Goal: Task Accomplishment & Management: Complete application form

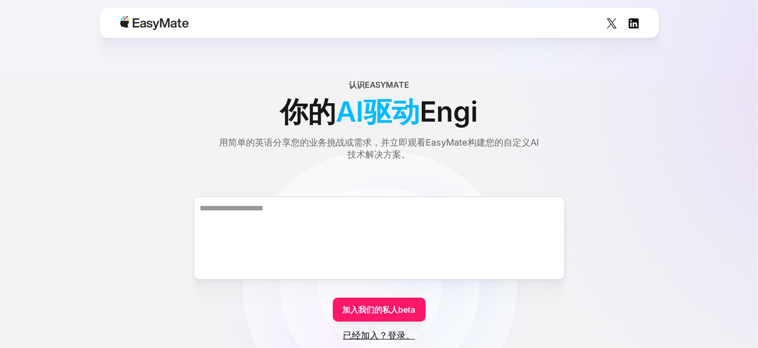
click at [636, 110] on div "认识EasyMate 你的 AI驱动 Engi 用简单的英语分享您的业务挑战或需求，并立即观看EasyMate构建您的自定义AI技术解决方案。" at bounding box center [379, 120] width 710 height 82
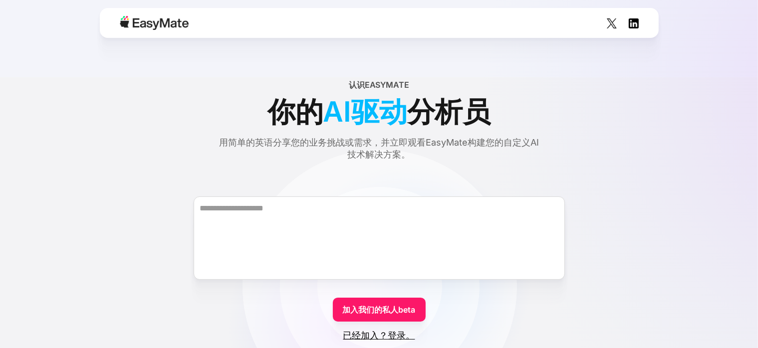
click at [379, 26] on div at bounding box center [379, 23] width 559 height 30
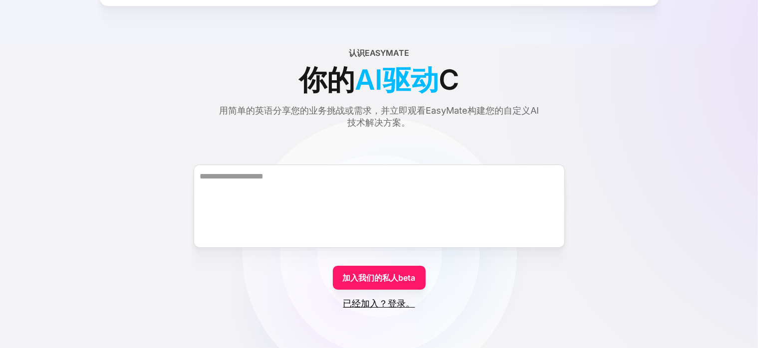
scroll to position [50, 0]
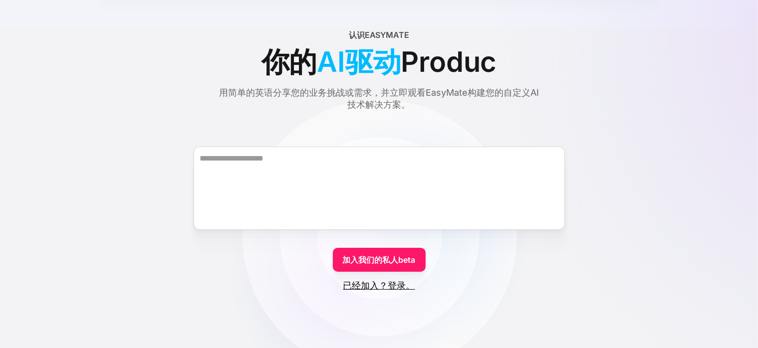
click at [400, 288] on font "已经加入？登录。" at bounding box center [379, 285] width 72 height 10
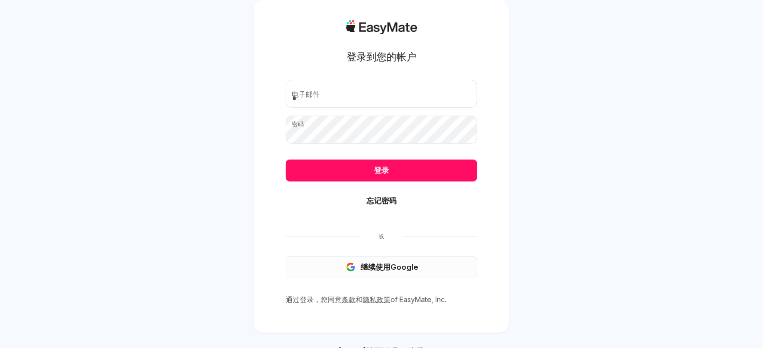
click at [394, 263] on font "继续使用Google" at bounding box center [390, 266] width 58 height 9
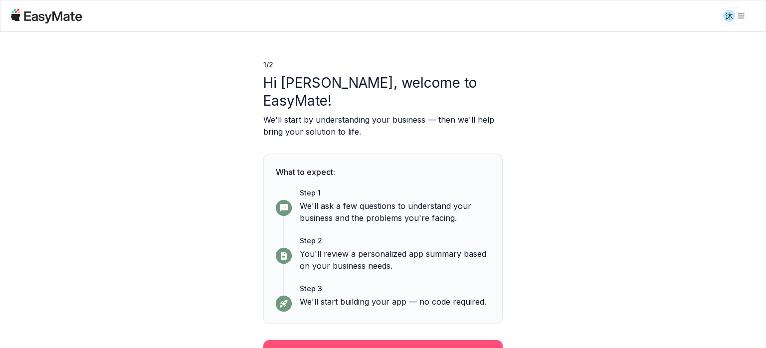
click at [389, 340] on button "Continue" at bounding box center [382, 353] width 239 height 26
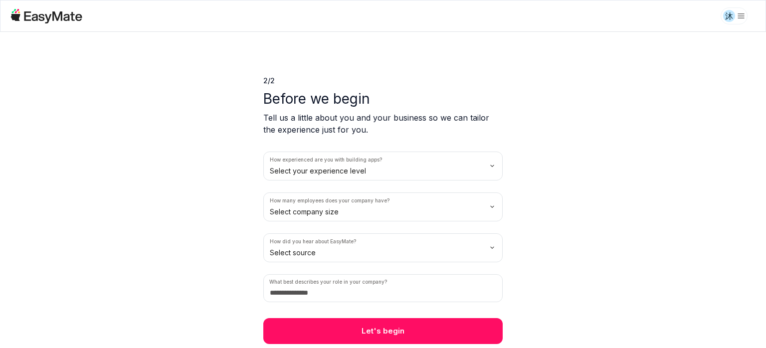
click at [422, 344] on div "2 / 2 Before we begin Tell us a little about you and your business so we can ta…" at bounding box center [383, 190] width 766 height 316
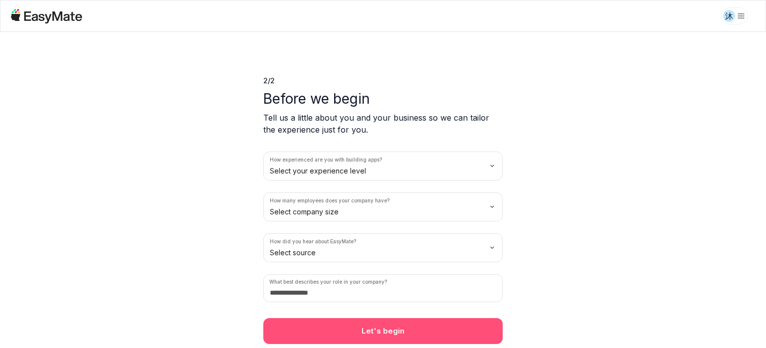
click at [422, 341] on button "Let's begin" at bounding box center [382, 331] width 239 height 26
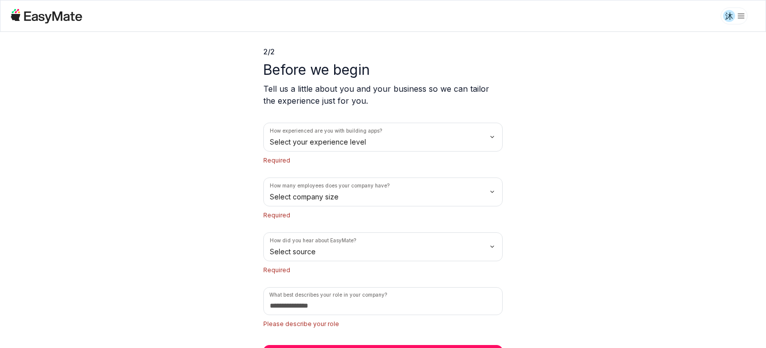
scroll to position [51, 0]
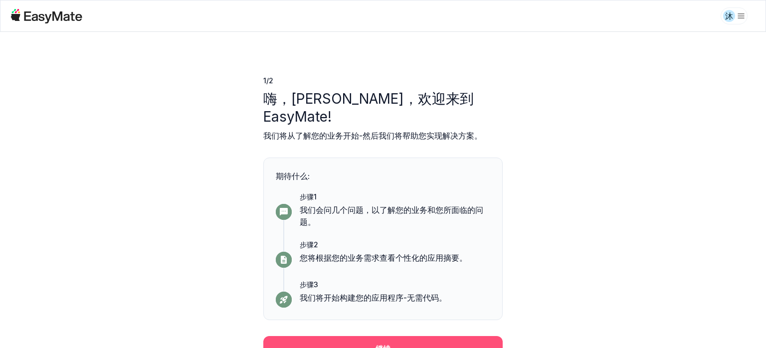
click at [403, 336] on button "继续" at bounding box center [382, 349] width 239 height 26
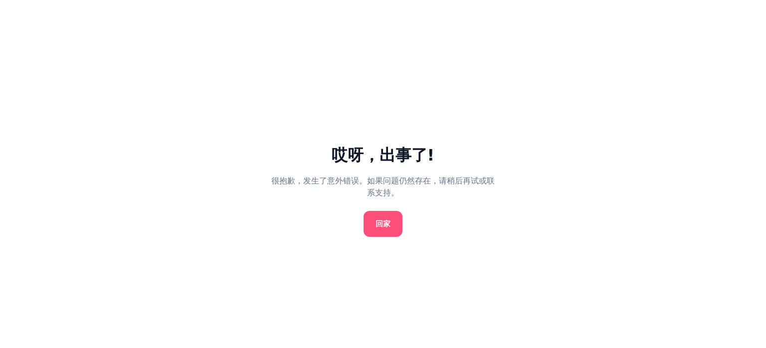
click at [391, 224] on link "回家" at bounding box center [383, 224] width 39 height 26
